Goal: Task Accomplishment & Management: Use online tool/utility

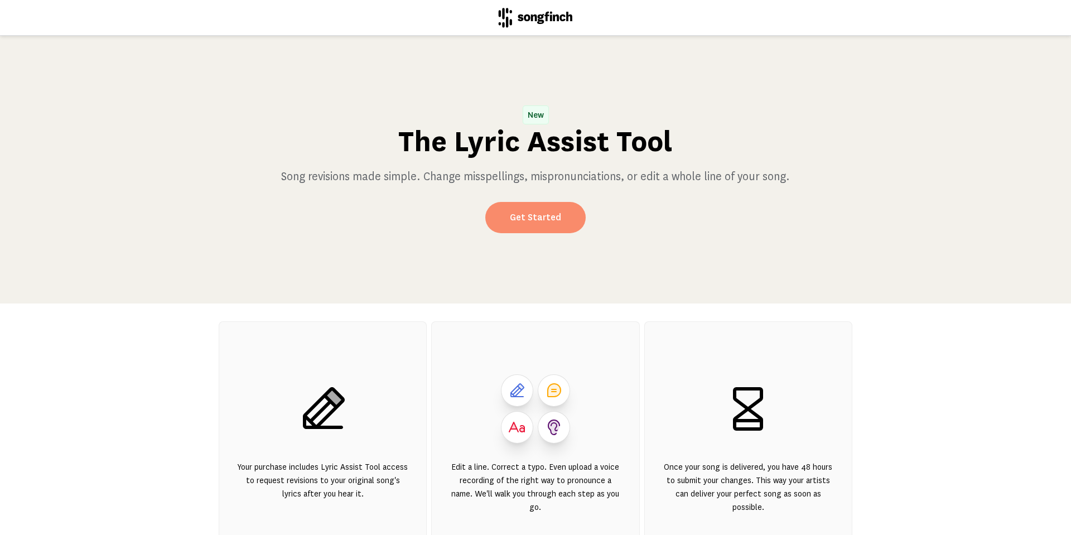
click at [528, 214] on link "Get Started" at bounding box center [535, 217] width 100 height 31
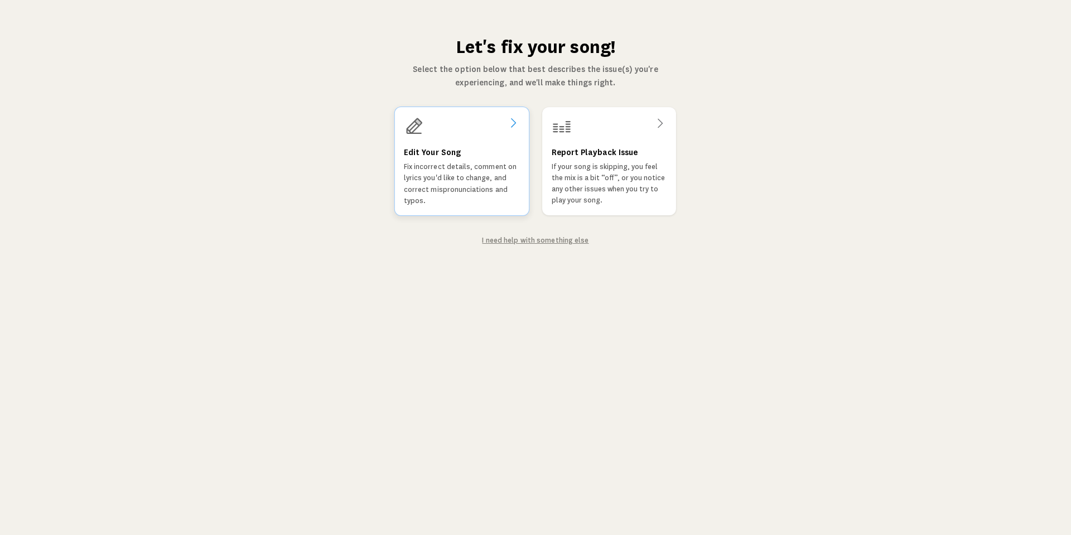
click at [457, 149] on h3 "Edit Your Song" at bounding box center [432, 152] width 57 height 13
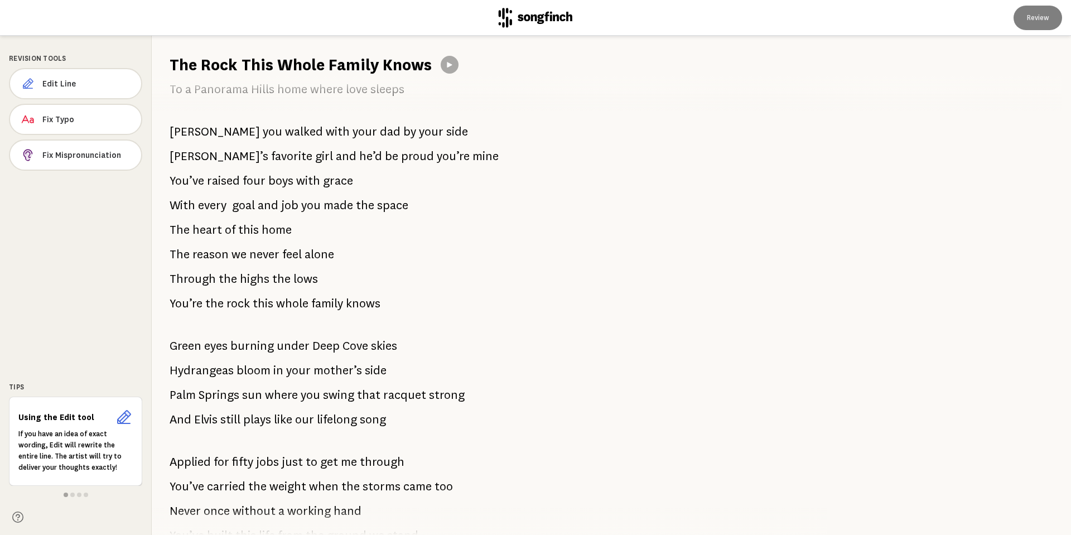
scroll to position [279, 0]
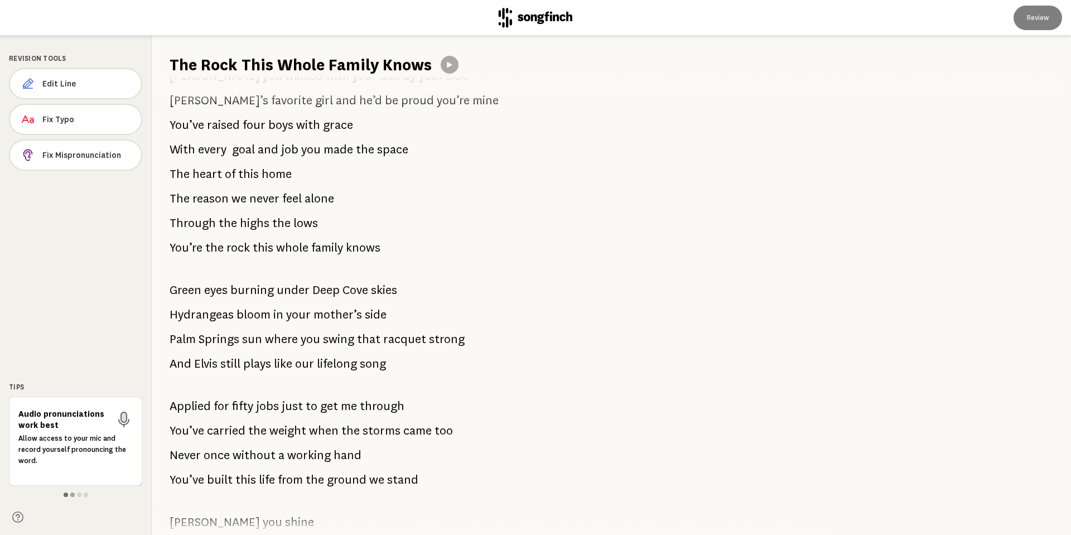
click at [65, 495] on span at bounding box center [66, 495] width 4 height 4
click at [275, 314] on span "in" at bounding box center [278, 315] width 10 height 22
click at [240, 313] on span "bloom" at bounding box center [254, 315] width 34 height 22
click at [197, 317] on span "Hydrangeas" at bounding box center [202, 315] width 64 height 22
click at [297, 288] on span "under" at bounding box center [293, 290] width 33 height 22
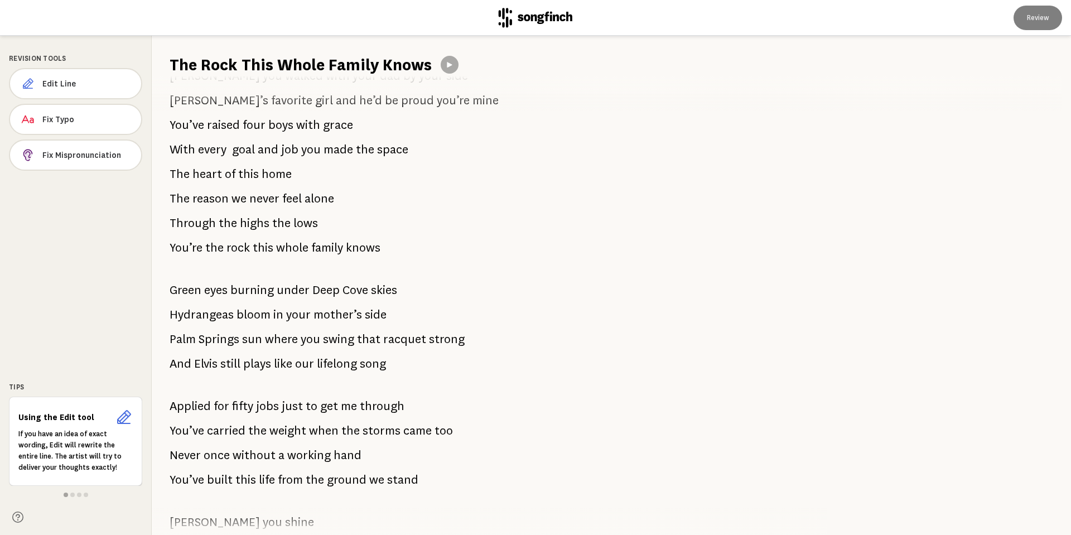
click at [259, 312] on span "bloom" at bounding box center [254, 315] width 34 height 22
click at [54, 83] on span "Edit Line" at bounding box center [86, 83] width 89 height 11
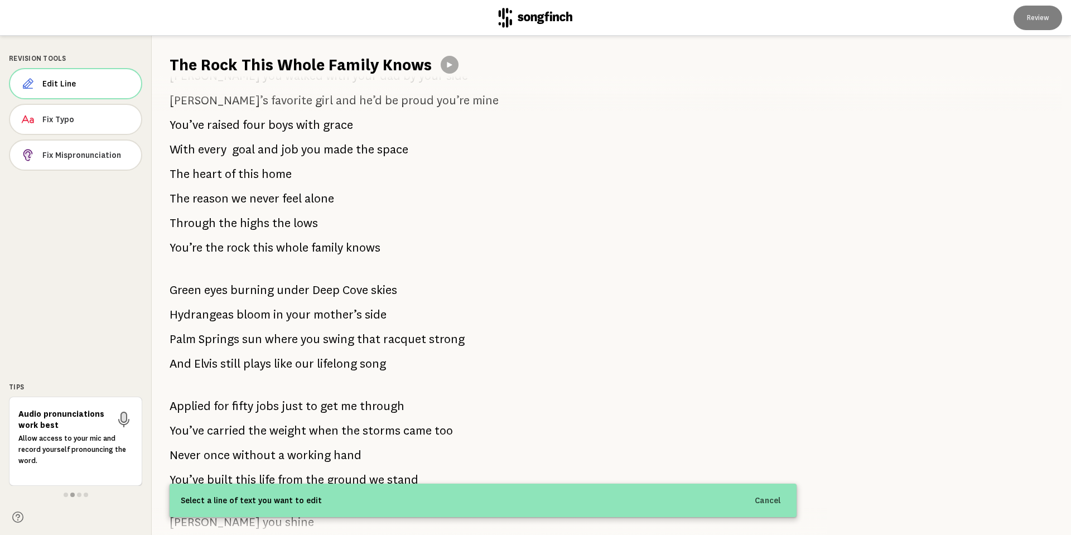
click at [333, 511] on div "Select a line of text you want to edit Cancel" at bounding box center [483, 500] width 627 height 33
click at [277, 505] on span "Select a line of text you want to edit" at bounding box center [251, 500] width 141 height 13
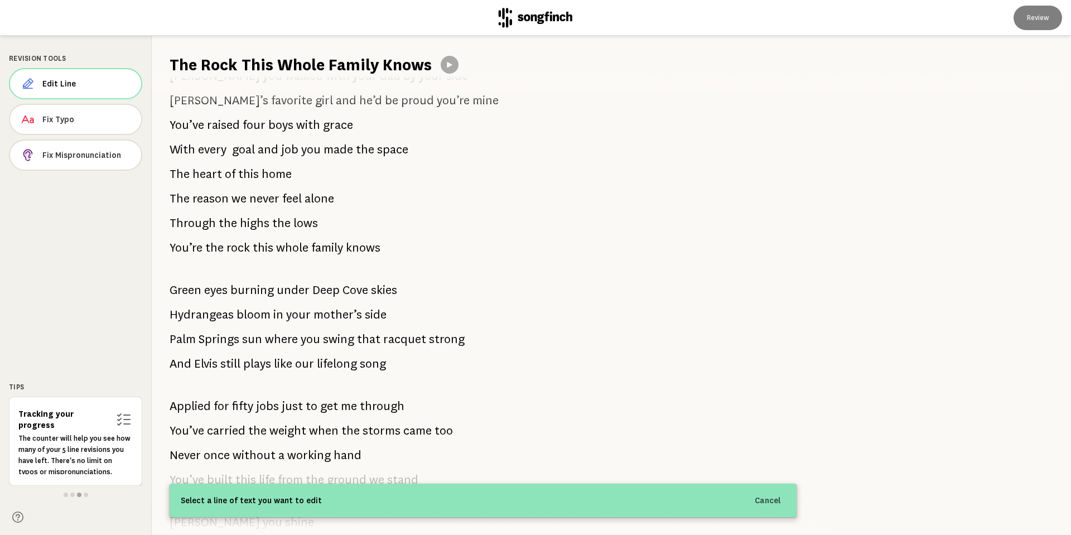
scroll to position [0, 0]
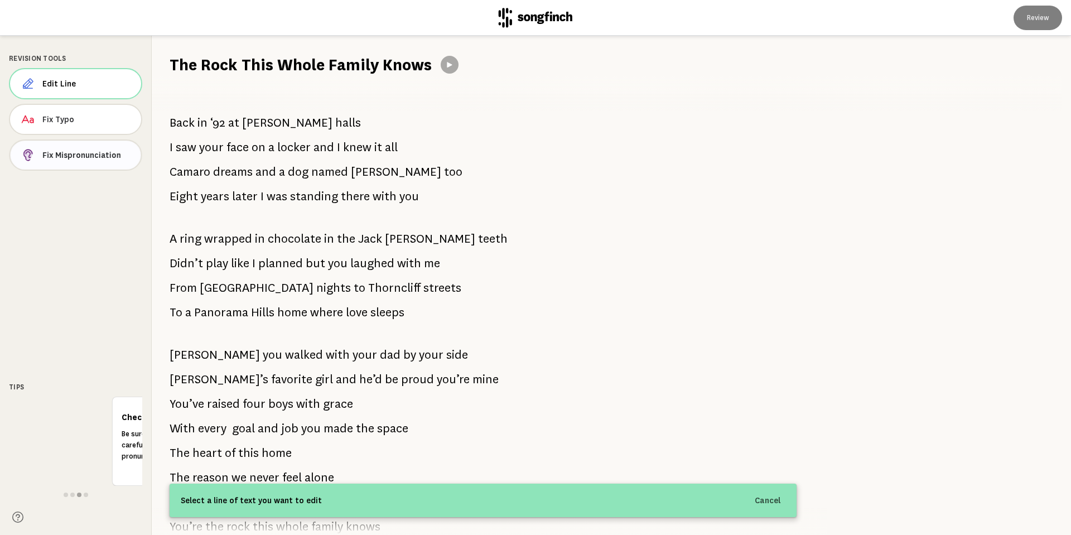
click at [86, 157] on span "Fix Mispronunciation" at bounding box center [86, 155] width 89 height 11
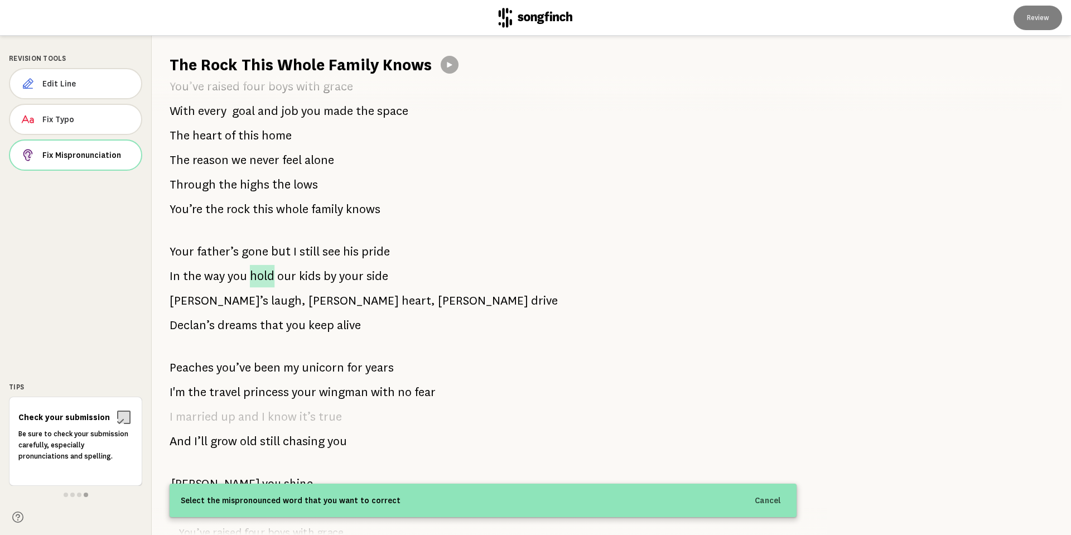
scroll to position [781, 0]
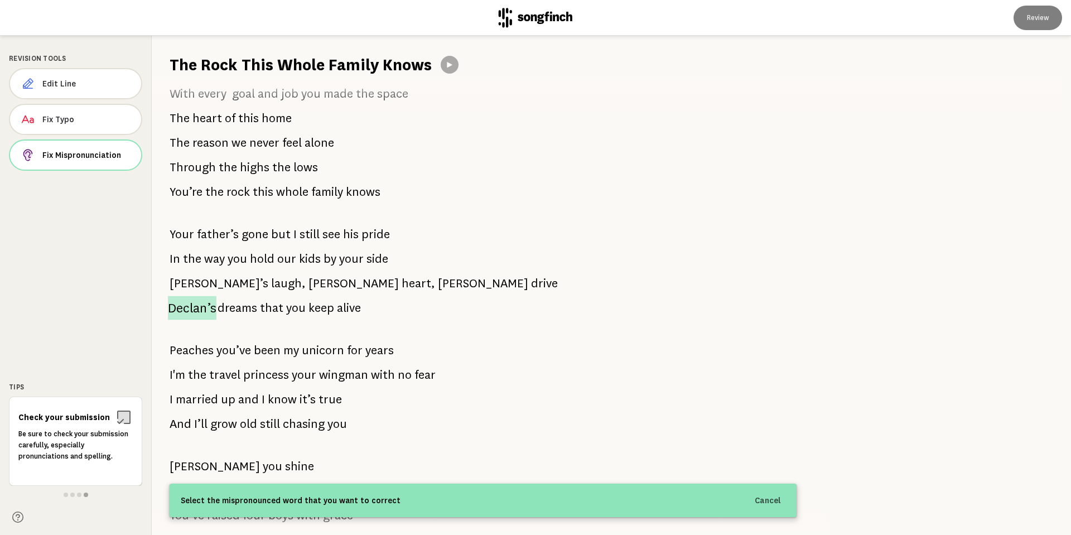
click at [185, 309] on span "Declan’s" at bounding box center [192, 308] width 49 height 24
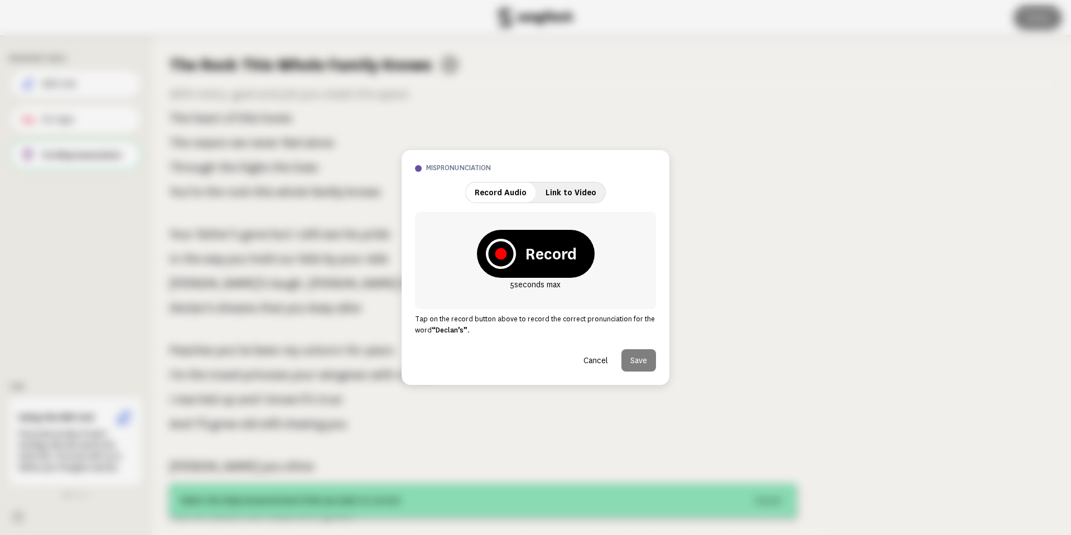
click at [525, 255] on strong "Record" at bounding box center [551, 254] width 52 height 22
click at [500, 253] on icon at bounding box center [500, 253] width 11 height 11
click at [501, 250] on icon at bounding box center [500, 253] width 11 height 11
click at [596, 361] on button "Cancel" at bounding box center [596, 360] width 42 height 22
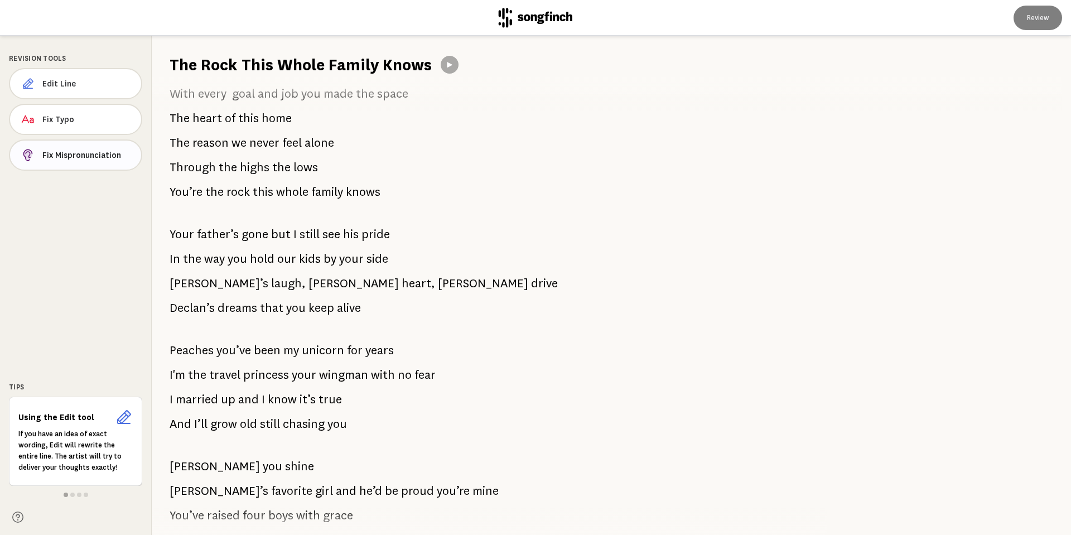
click at [70, 155] on span "Fix Mispronunciation" at bounding box center [87, 155] width 90 height 11
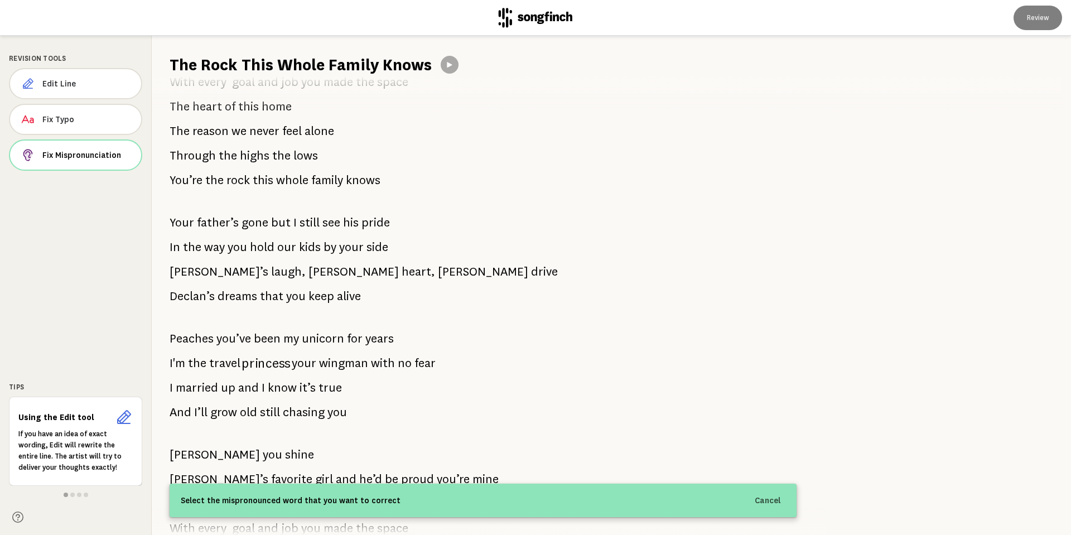
scroll to position [792, 0]
click at [185, 294] on span "Declan’s" at bounding box center [192, 296] width 47 height 23
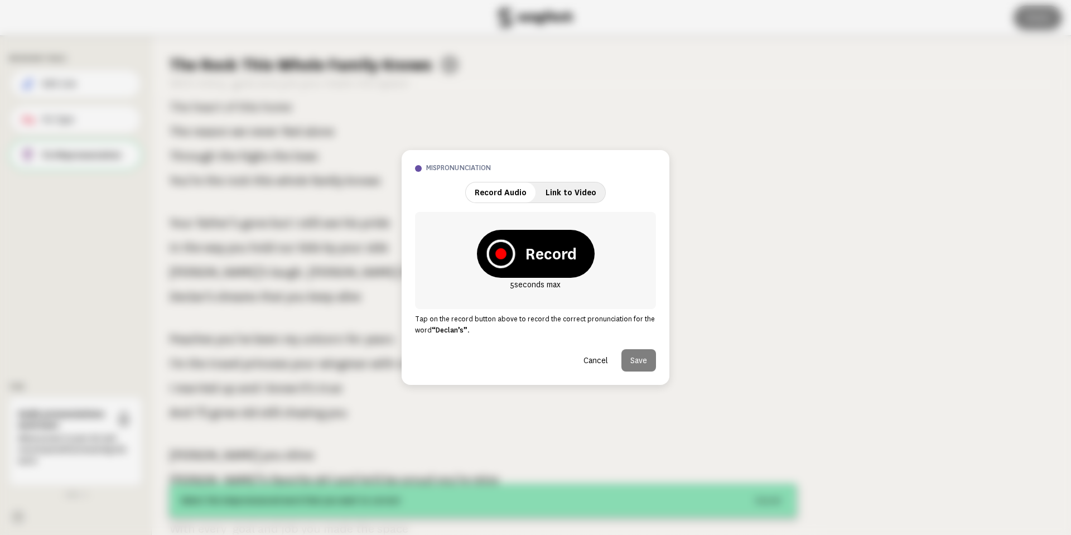
click at [500, 254] on icon at bounding box center [500, 253] width 11 height 11
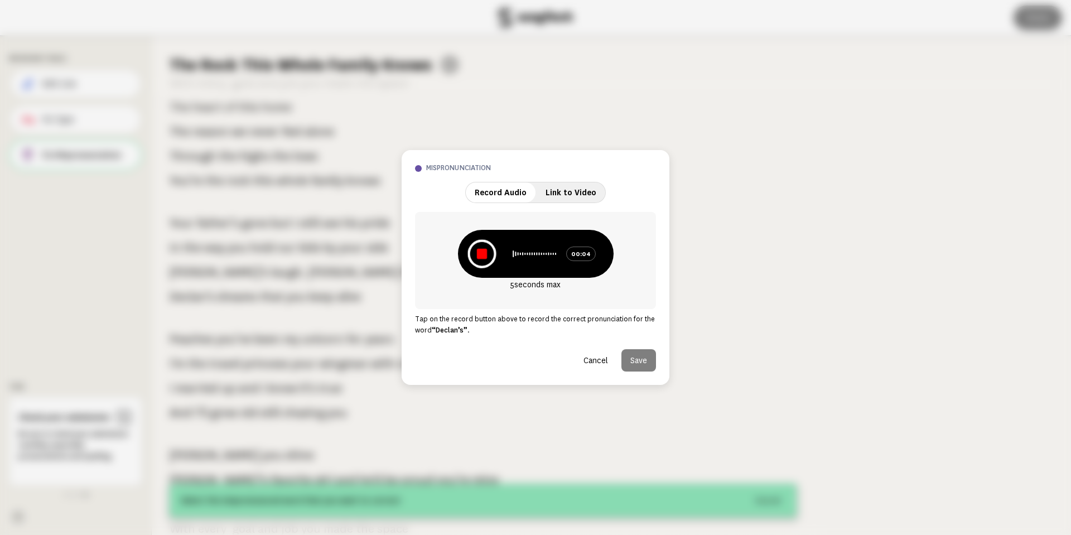
click at [484, 252] on icon at bounding box center [481, 254] width 10 height 10
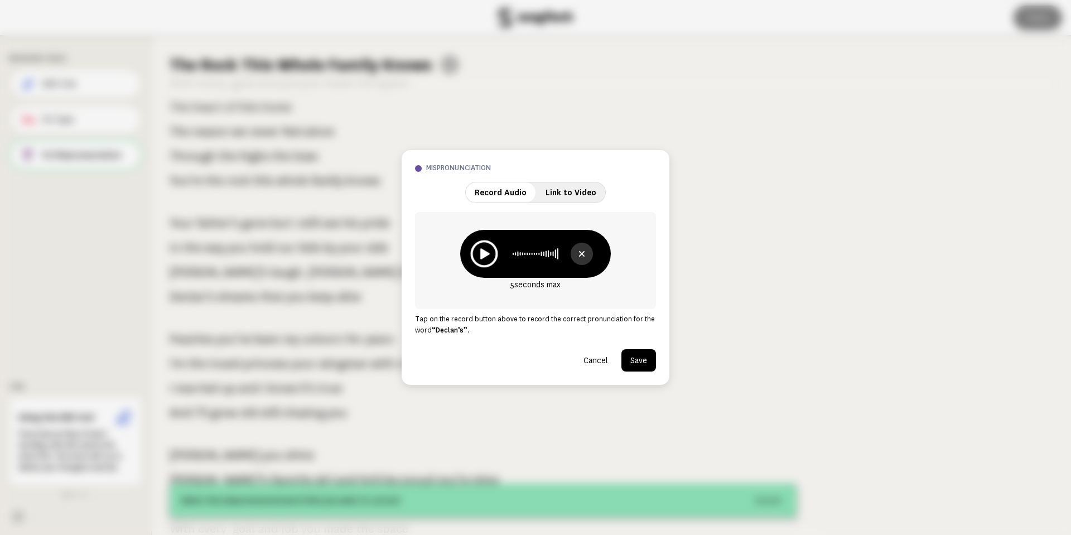
click at [485, 256] on icon at bounding box center [484, 253] width 9 height 11
click at [640, 362] on button "Save" at bounding box center [639, 360] width 35 height 22
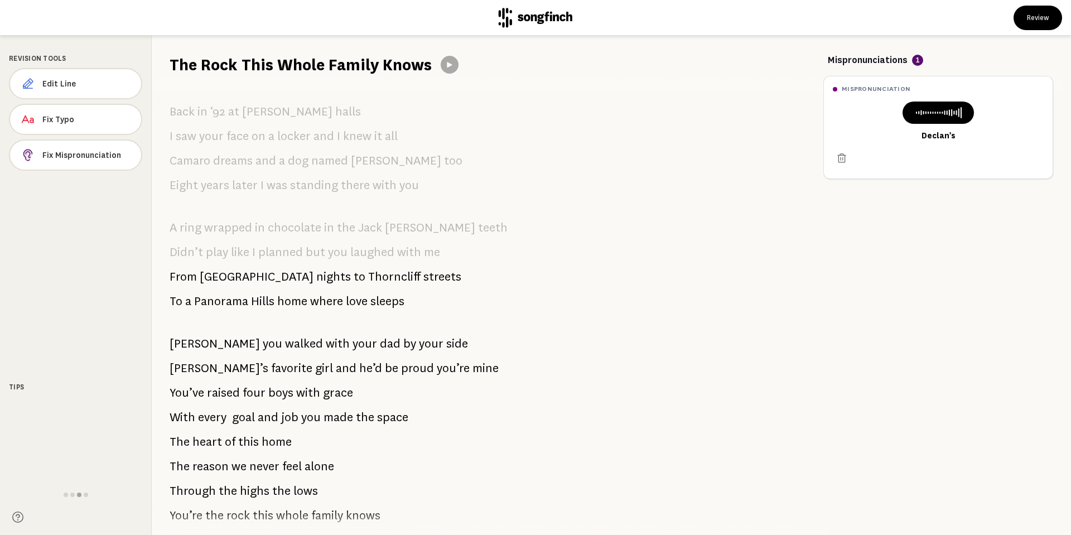
scroll to position [0, 0]
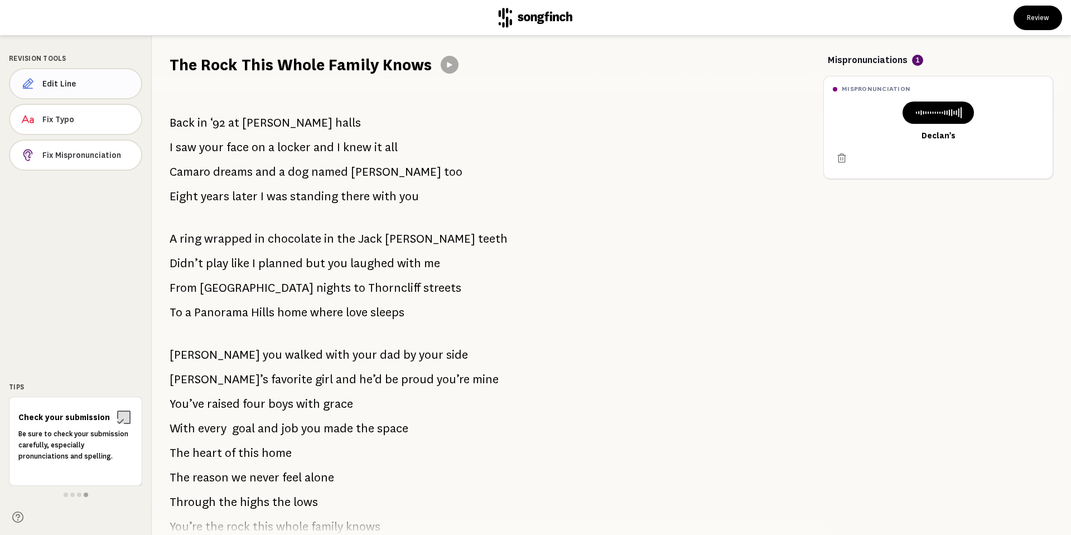
click at [61, 83] on span "Edit Line" at bounding box center [87, 83] width 90 height 11
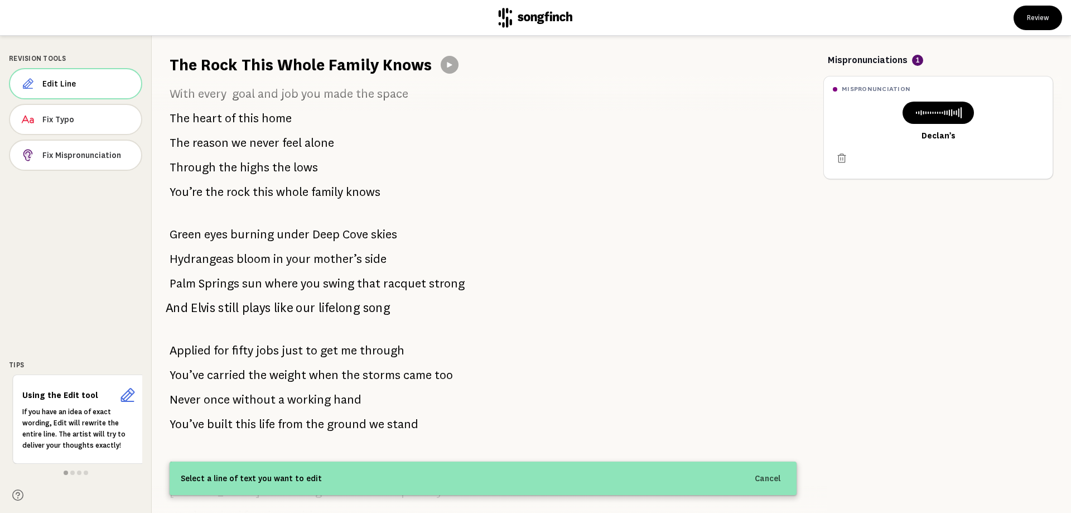
scroll to position [279, 0]
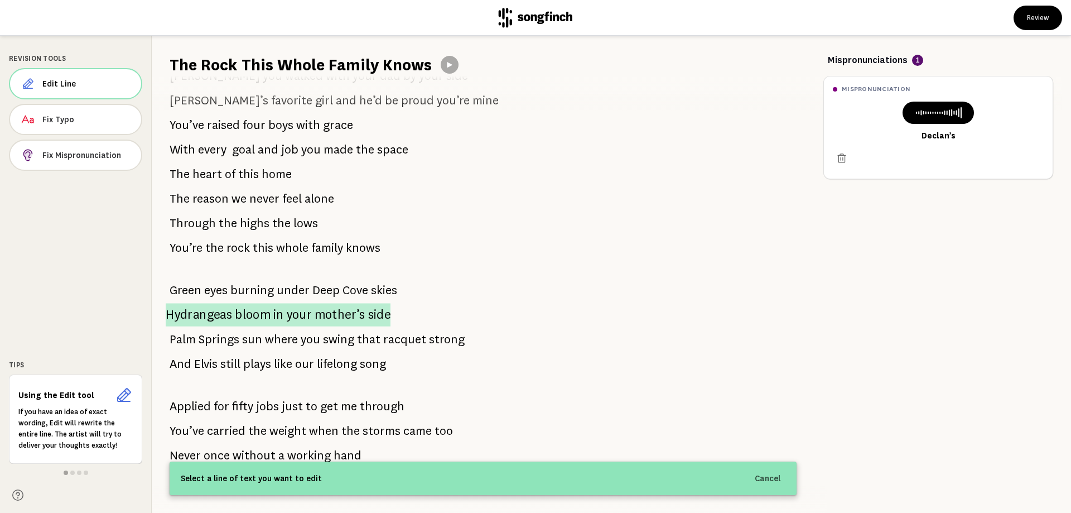
click at [275, 313] on span "in" at bounding box center [278, 314] width 11 height 23
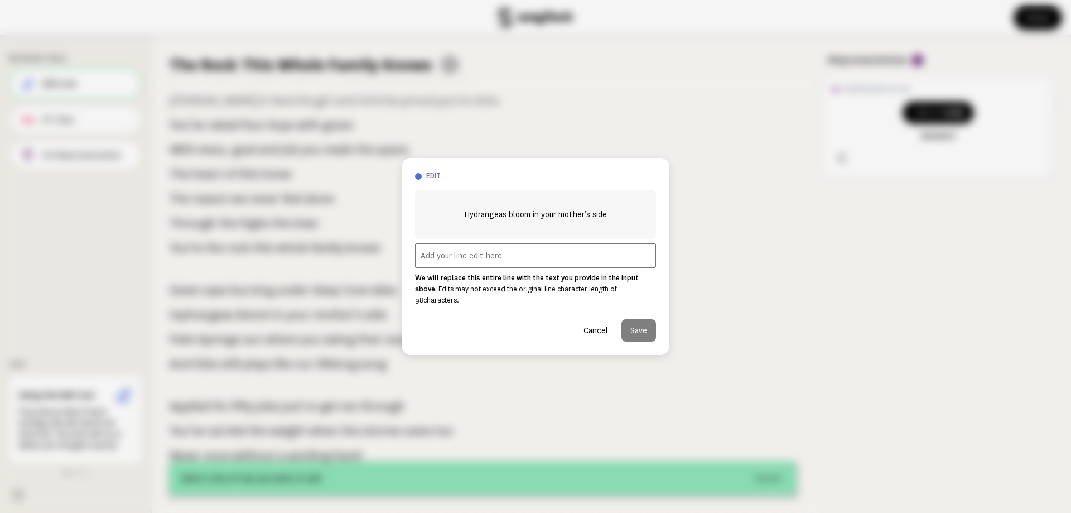
click at [449, 262] on input "text" at bounding box center [535, 255] width 241 height 25
type input "Love, Set, match, you win, it's no surprise"
click at [644, 324] on button "Save" at bounding box center [639, 330] width 35 height 22
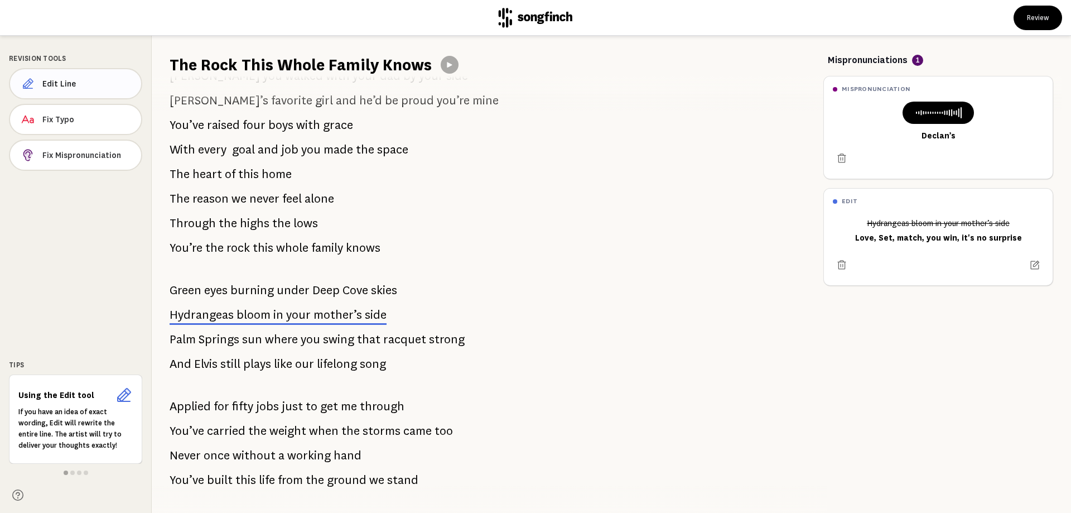
click at [51, 81] on span "Edit Line" at bounding box center [87, 83] width 90 height 11
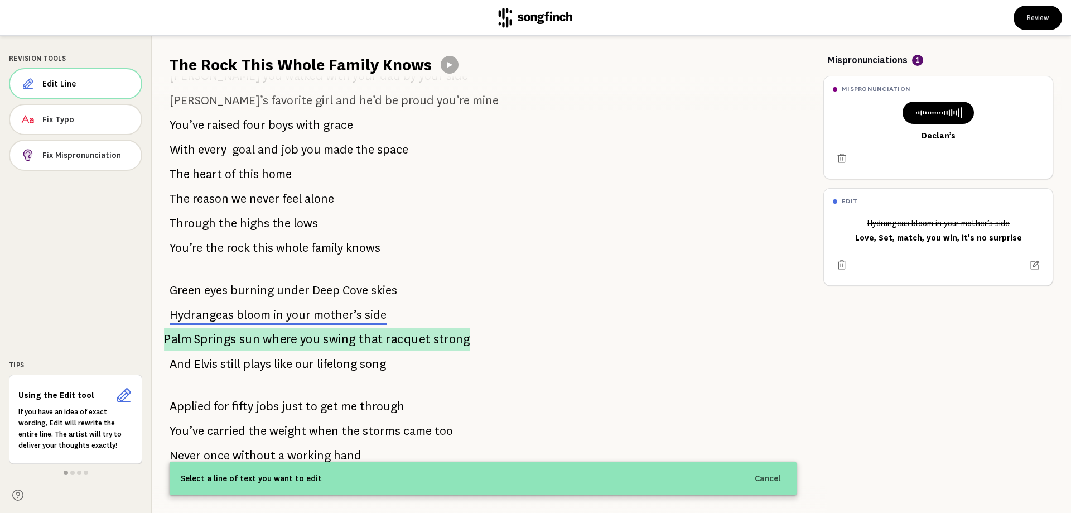
click at [255, 341] on span "sun" at bounding box center [249, 339] width 21 height 23
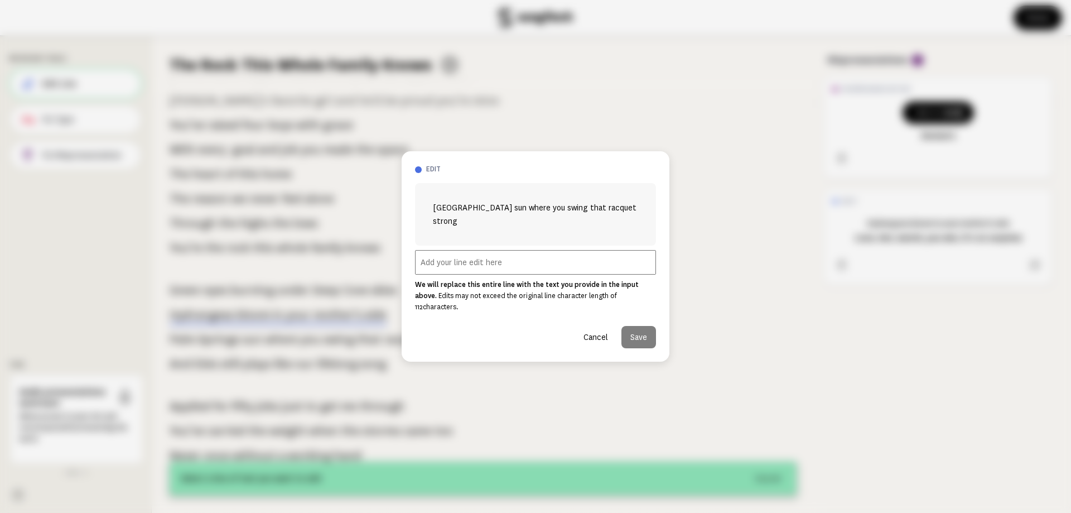
click at [507, 262] on input "text" at bounding box center [535, 262] width 241 height 25
type input "Palm Springs rallies where nothing feels wrong"
click at [641, 326] on button "Save" at bounding box center [639, 337] width 35 height 22
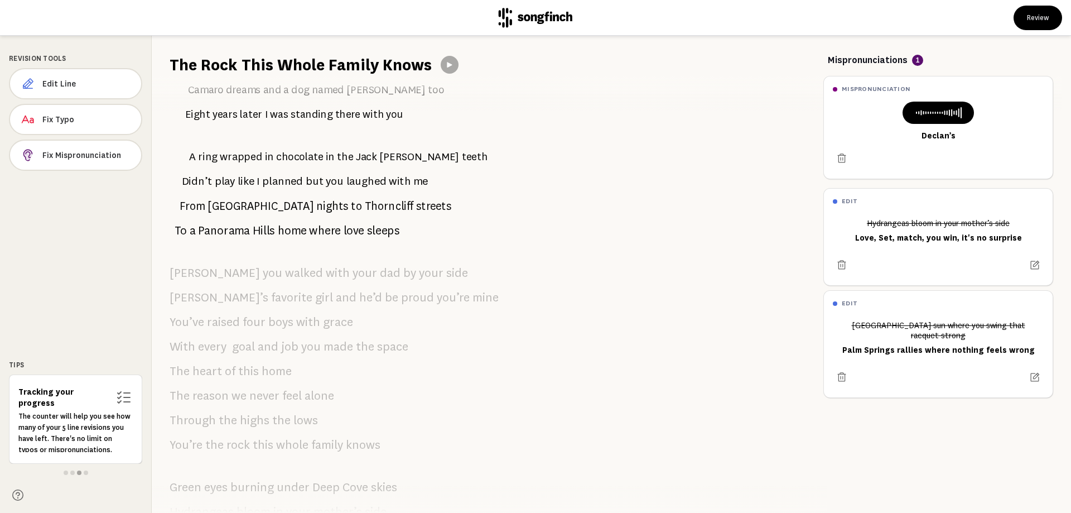
scroll to position [0, 0]
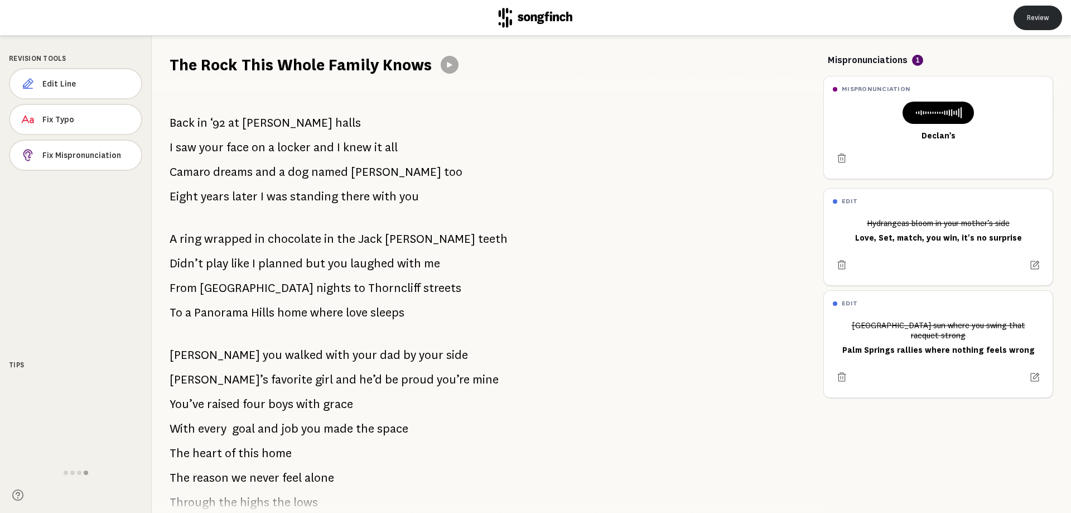
click at [1037, 14] on button "Review" at bounding box center [1038, 18] width 49 height 25
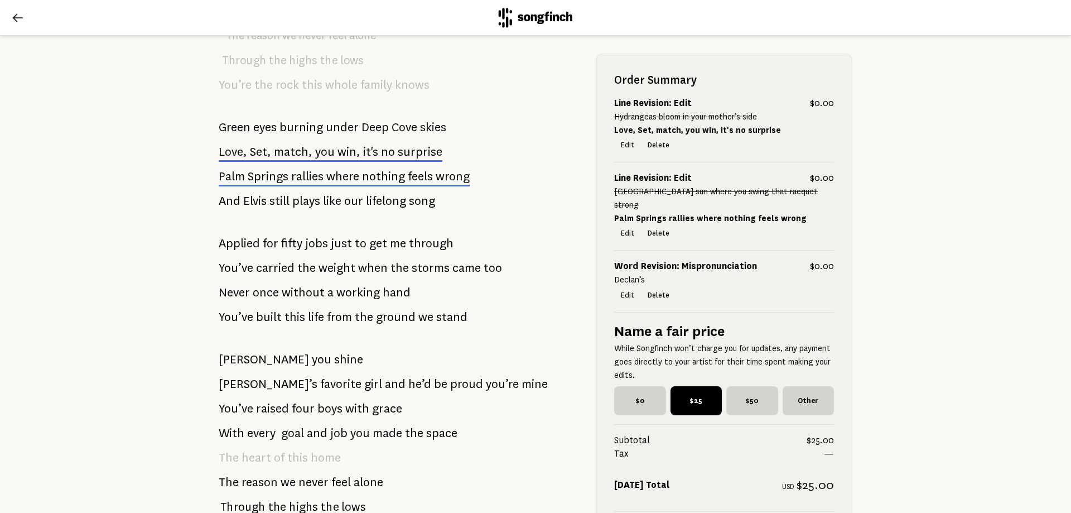
scroll to position [614, 0]
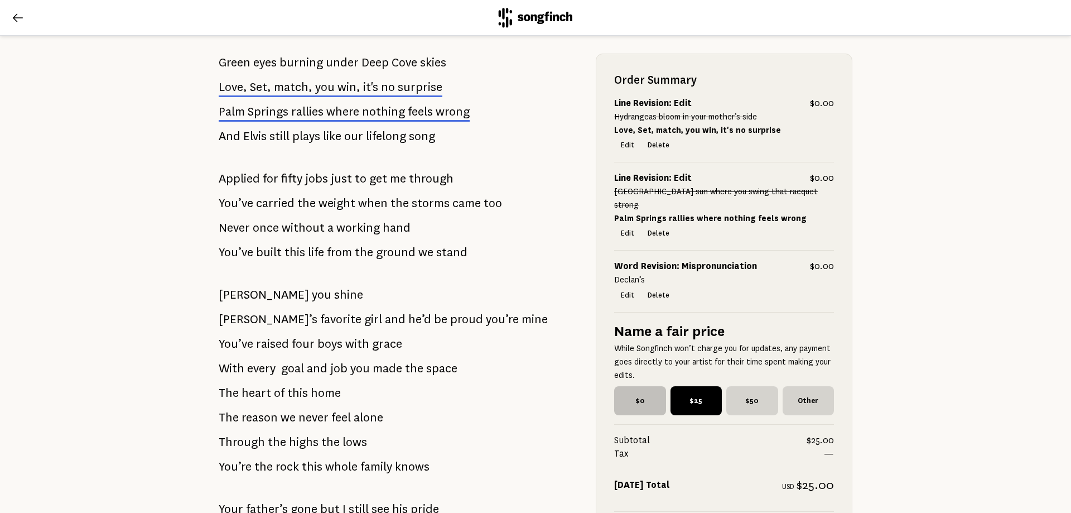
click at [626, 386] on span "$0" at bounding box center [640, 400] width 52 height 29
click at [622, 386] on input "$0" at bounding box center [617, 389] width 7 height 7
radio input "true"
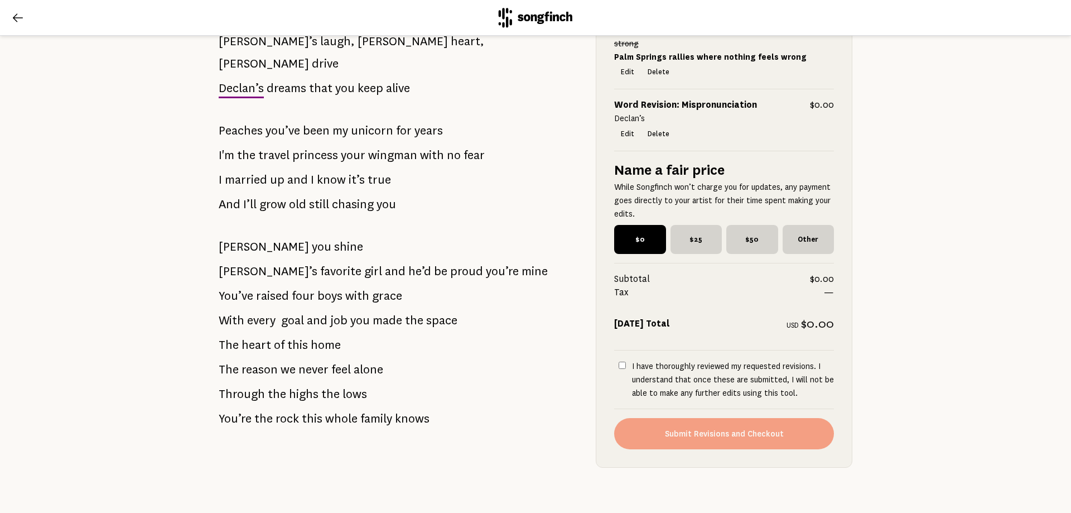
scroll to position [1138, 0]
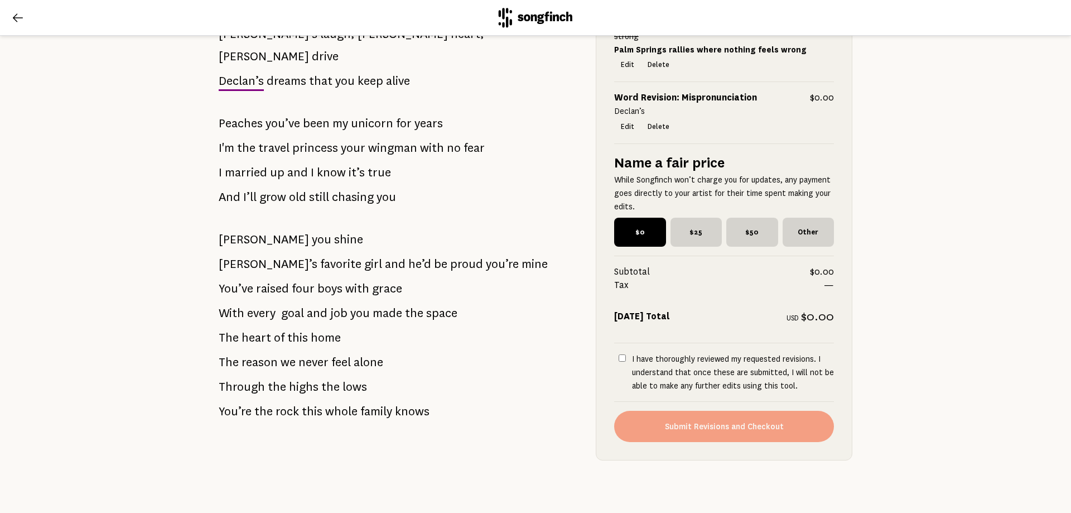
click at [619, 354] on input "I have thoroughly reviewed my requested revisions. I understand that once these…" at bounding box center [622, 357] width 7 height 7
checkbox input "true"
